Goal: Task Accomplishment & Management: Use online tool/utility

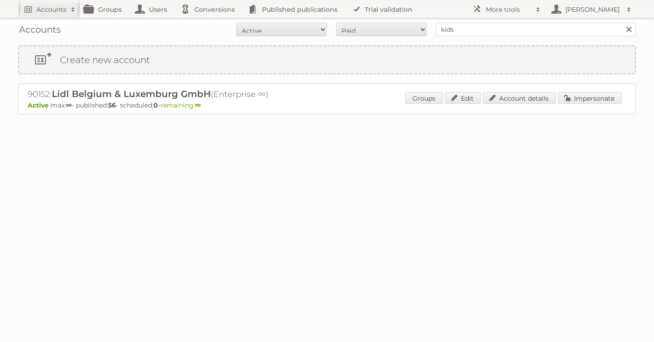
type input "kids"
click at [621, 23] on input "Search" at bounding box center [628, 30] width 14 height 14
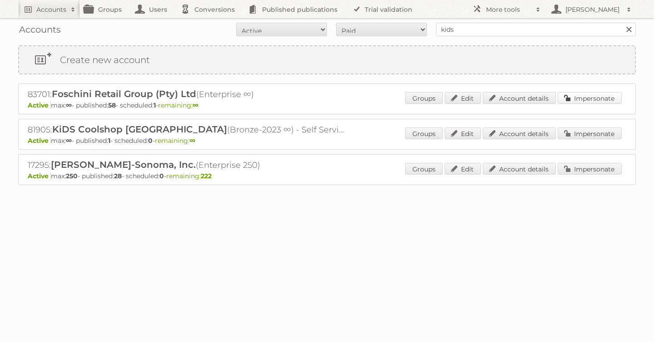
click at [602, 96] on link "Impersonate" at bounding box center [589, 98] width 64 height 12
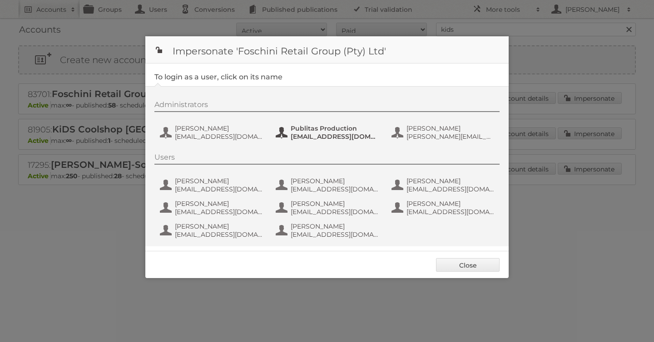
click at [300, 126] on span "Publitas Production" at bounding box center [335, 128] width 88 height 8
